Goal: Information Seeking & Learning: Learn about a topic

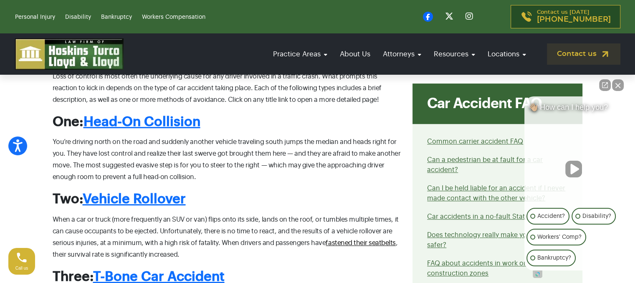
scroll to position [501, 0]
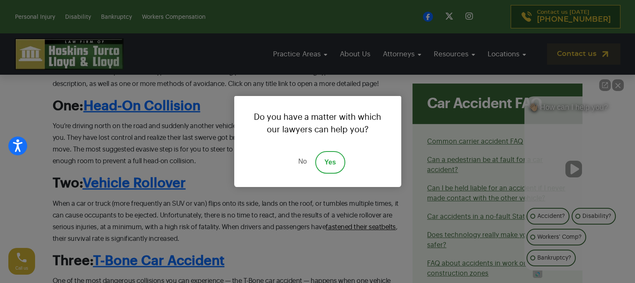
click at [302, 162] on link "No" at bounding box center [302, 162] width 25 height 23
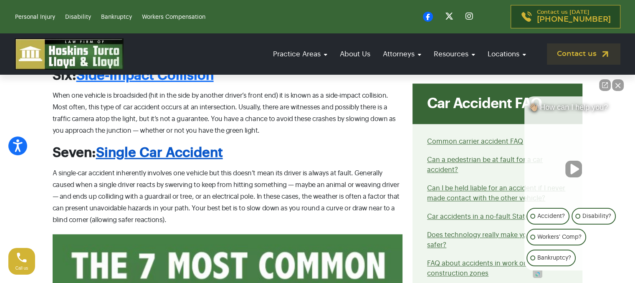
scroll to position [876, 0]
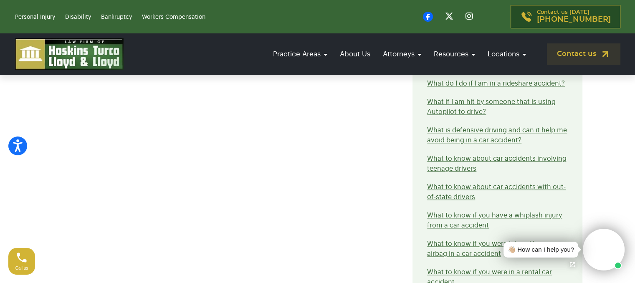
scroll to position [1002, 0]
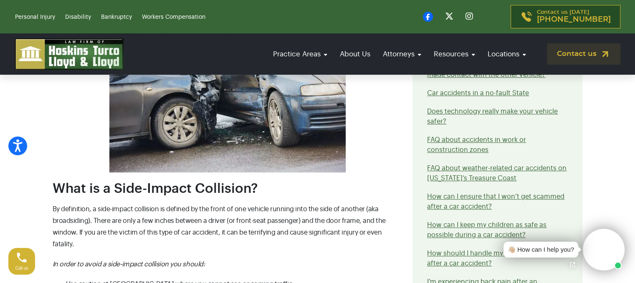
scroll to position [292, 0]
